Goal: Transaction & Acquisition: Purchase product/service

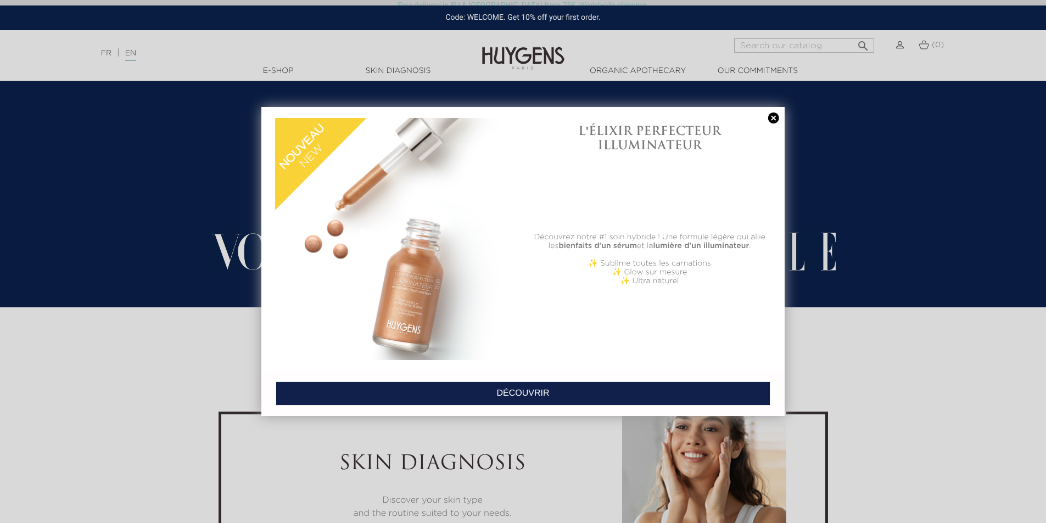
scroll to position [2031, 0]
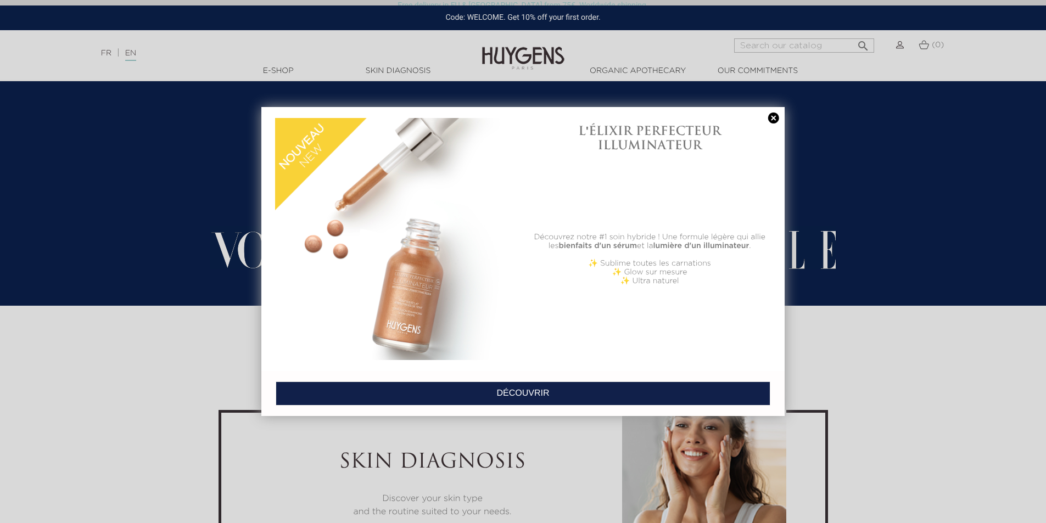
click at [773, 121] on link at bounding box center [773, 119] width 15 height 12
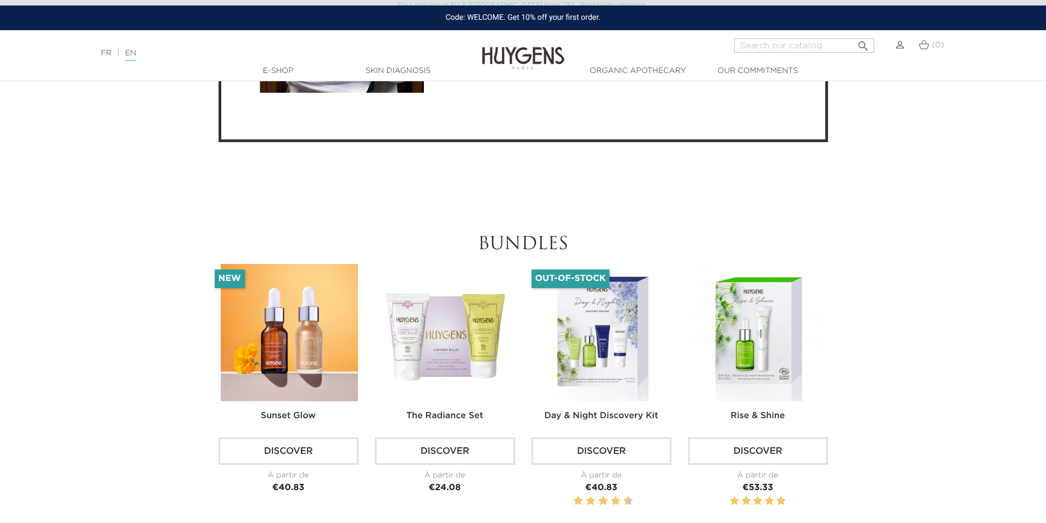
scroll to position [3238, 0]
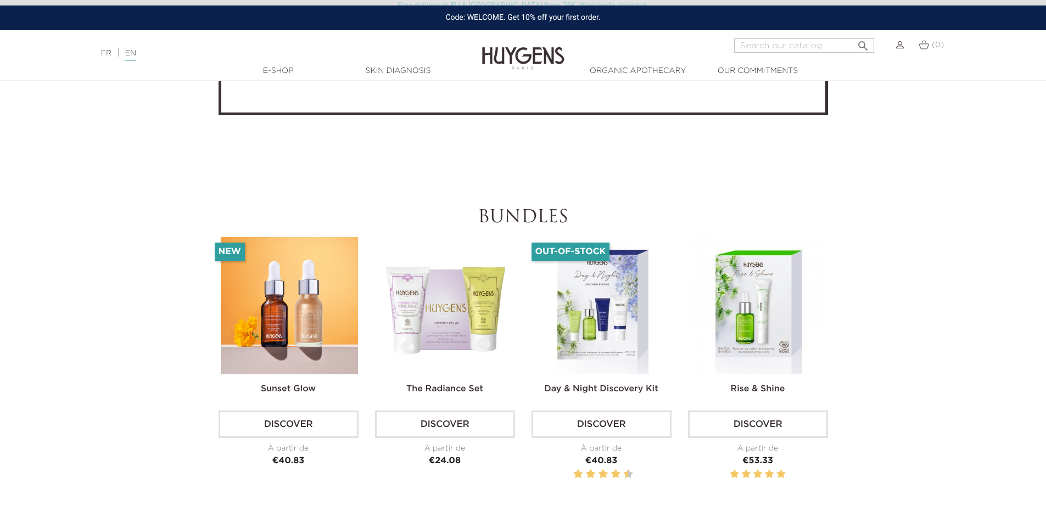
click at [745, 426] on link "Discover" at bounding box center [758, 424] width 140 height 27
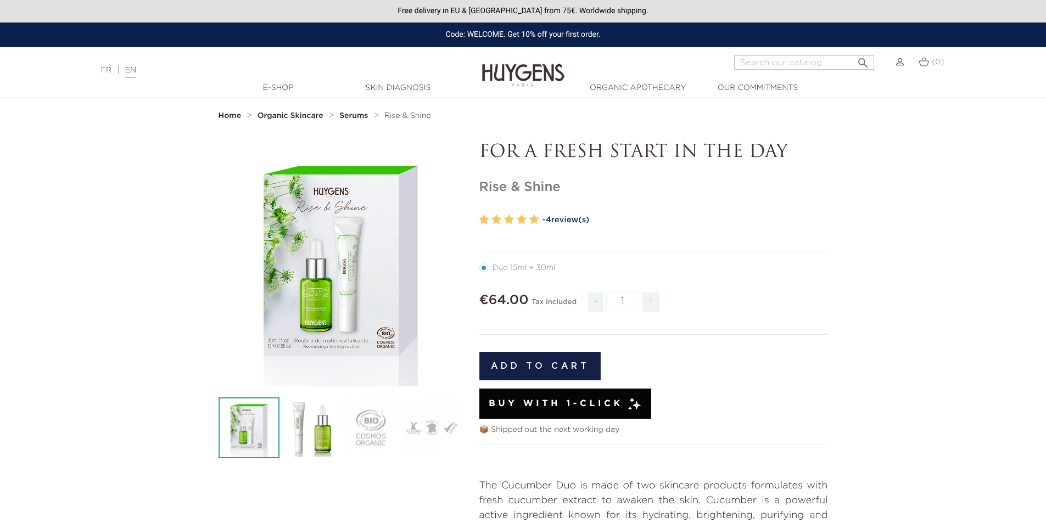
click at [334, 260] on icon "" at bounding box center [340, 264] width 55 height 55
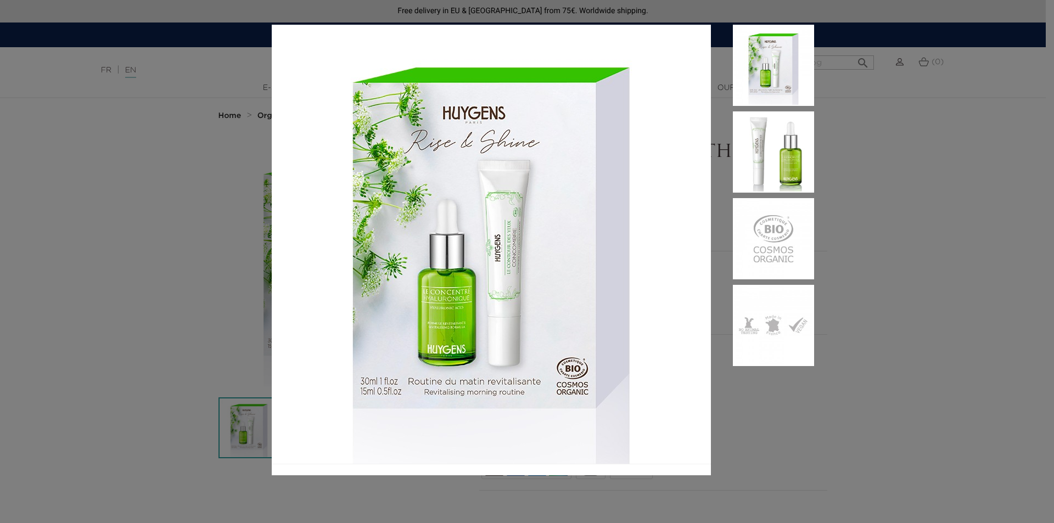
click at [787, 154] on img at bounding box center [773, 151] width 81 height 81
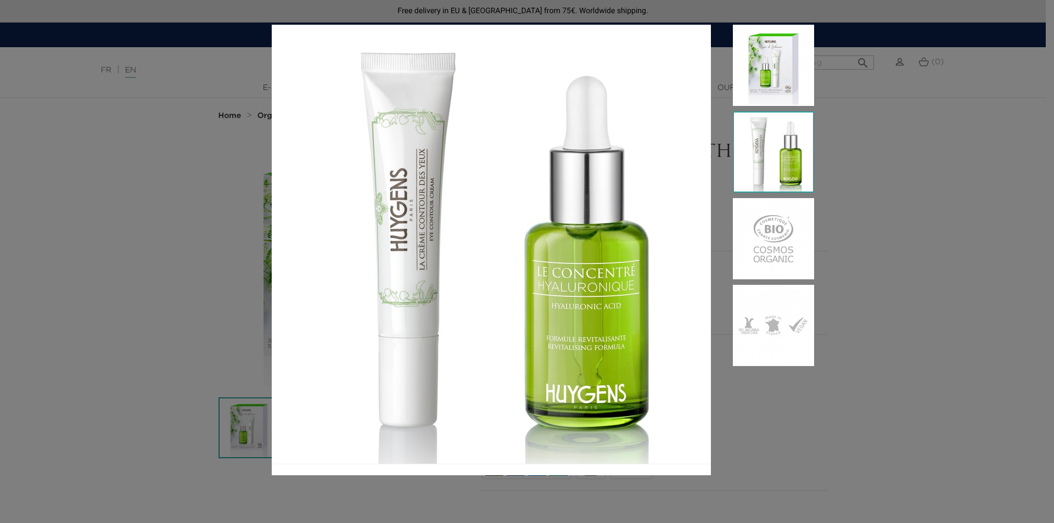
click at [781, 240] on img at bounding box center [773, 238] width 81 height 81
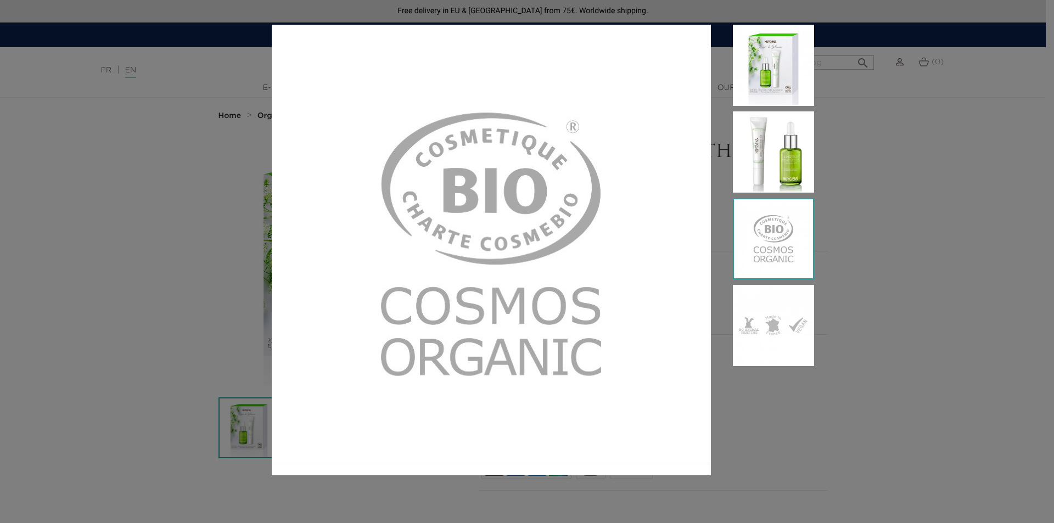
click at [787, 333] on img at bounding box center [773, 325] width 81 height 81
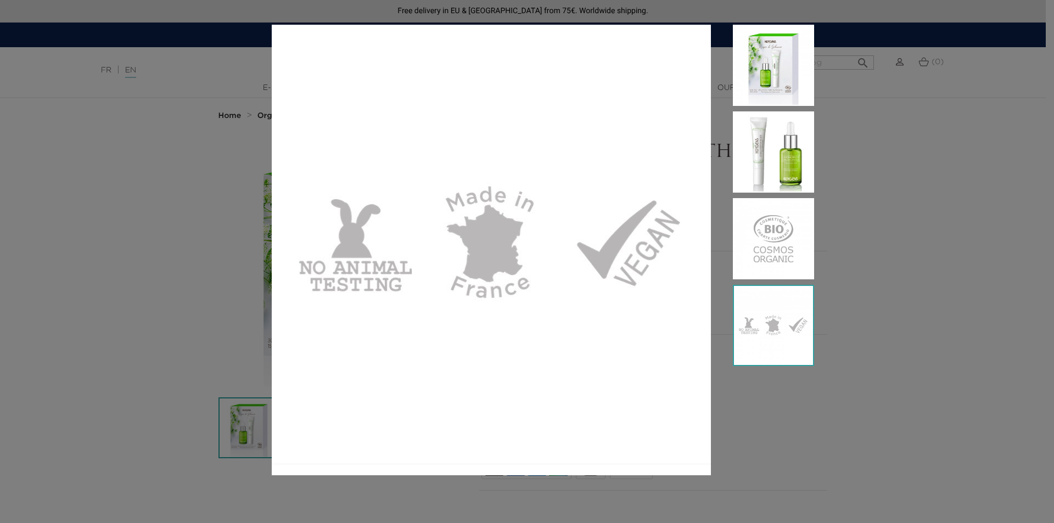
click at [913, 246] on div at bounding box center [527, 261] width 1054 height 523
